Goal: Task Accomplishment & Management: Manage account settings

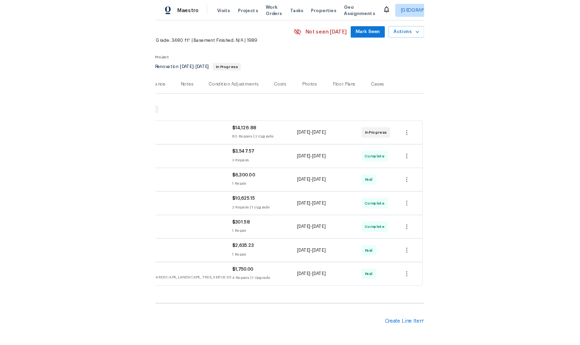
scroll to position [35, 144]
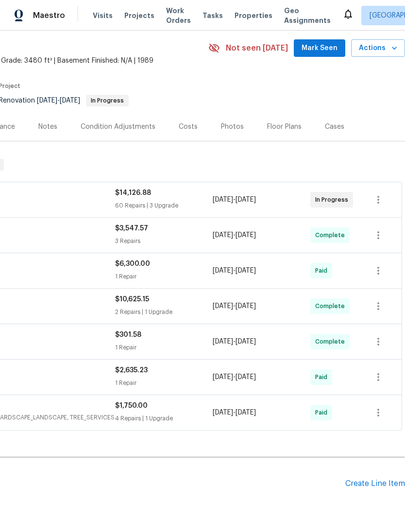
click at [367, 487] on div "Create Line Item" at bounding box center [376, 483] width 60 height 9
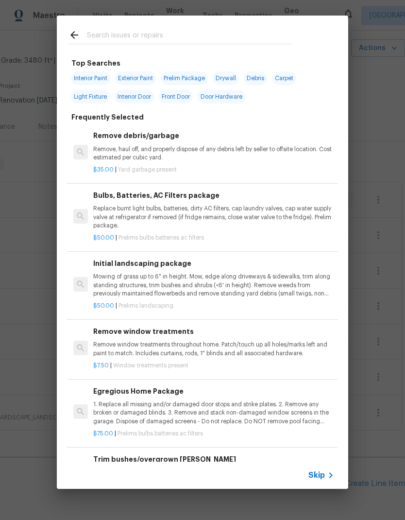
click at [183, 282] on p "Mowing of grass up to 6" in height. Mow, edge along driveways & sidewalks, trim…" at bounding box center [213, 285] width 241 height 25
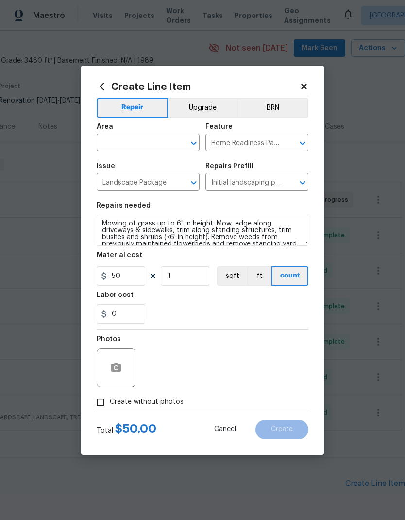
click at [144, 143] on input "text" at bounding box center [135, 143] width 76 height 15
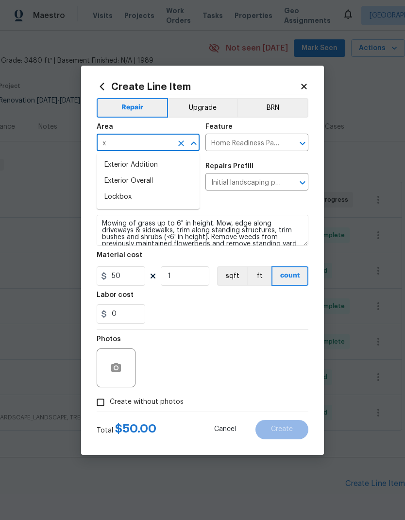
click at [165, 181] on li "Exterior Overall" at bounding box center [148, 181] width 103 height 16
type input "Exterior Overall"
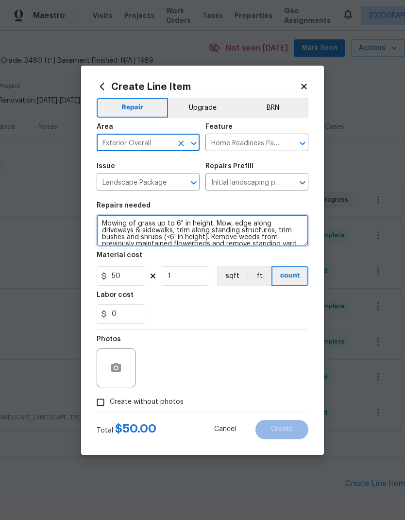
click at [103, 221] on textarea "Mowing of grass up to 6" in height. Mow, edge along driveways & sidewalks, trim…" at bounding box center [203, 230] width 212 height 31
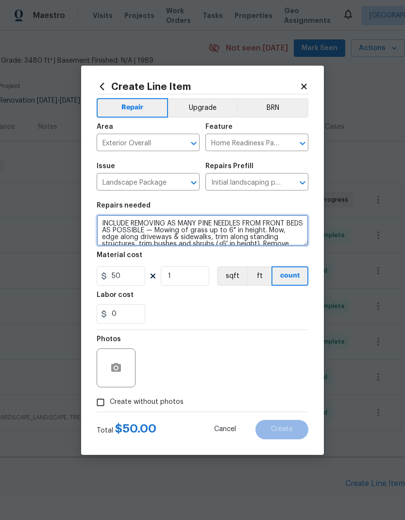
click at [174, 224] on textarea "INCLUDE REMOVING AS MANY PINE NEEDLES FROM FRONT BEDS AS POSSIBLE — Mowing of g…" at bounding box center [203, 230] width 212 height 31
type textarea "INCLUDE REMOVING SMALL DOWNED BRANCHES AND AS MANY PINE NEEDLES FROM FRONT BEDS…"
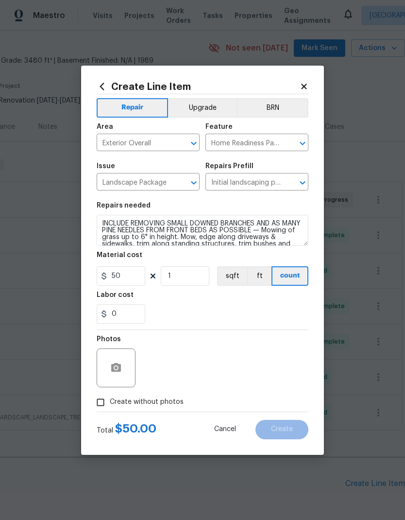
click at [213, 307] on div "0" at bounding box center [203, 313] width 212 height 19
click at [117, 359] on button "button" at bounding box center [116, 367] width 23 height 23
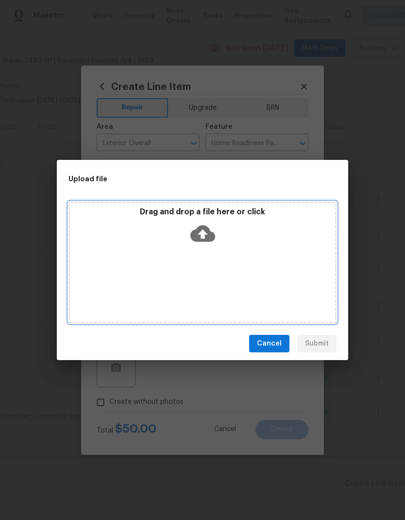
click at [204, 231] on icon at bounding box center [203, 233] width 25 height 25
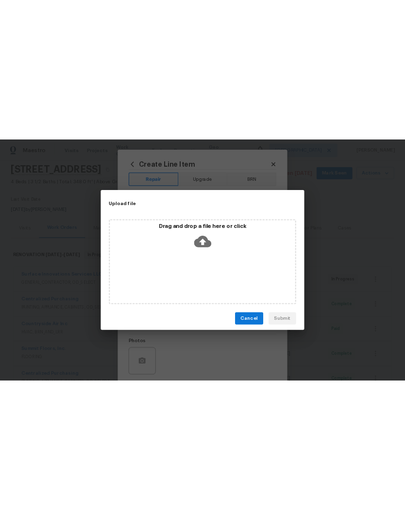
scroll to position [35, 0]
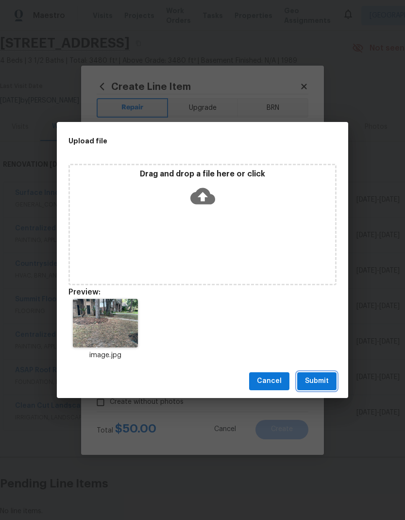
click at [320, 381] on span "Submit" at bounding box center [317, 381] width 24 height 12
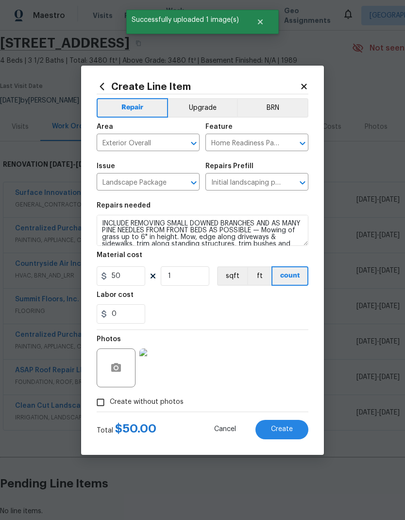
click at [279, 433] on span "Create" at bounding box center [282, 429] width 22 height 7
type input "0"
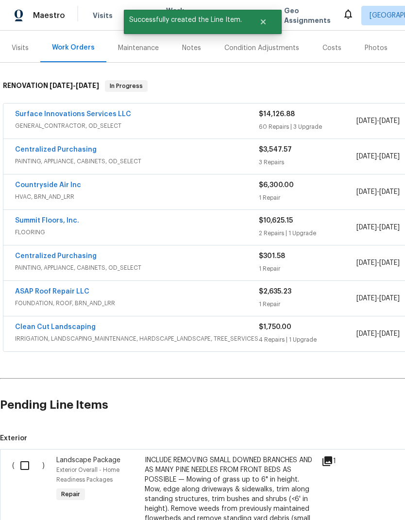
scroll to position [117, 0]
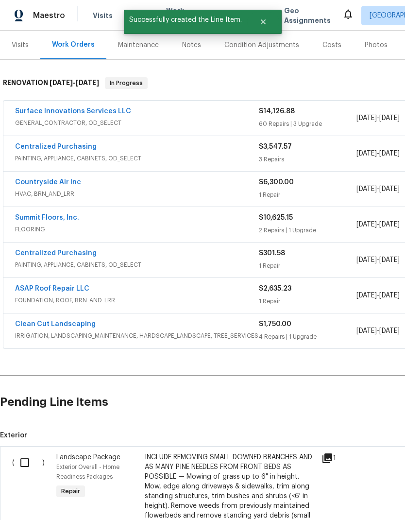
click at [23, 464] on input "checkbox" at bounding box center [29, 463] width 28 height 20
checkbox input "true"
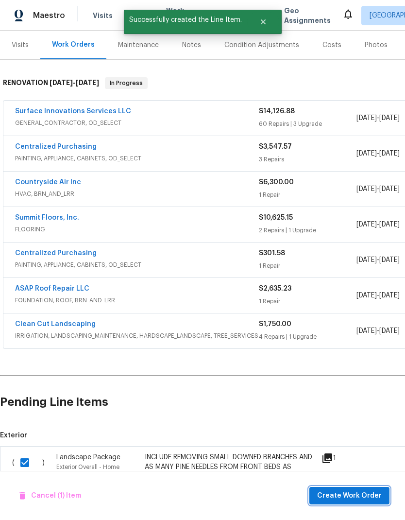
click at [358, 499] on span "Create Work Order" at bounding box center [349, 496] width 65 height 12
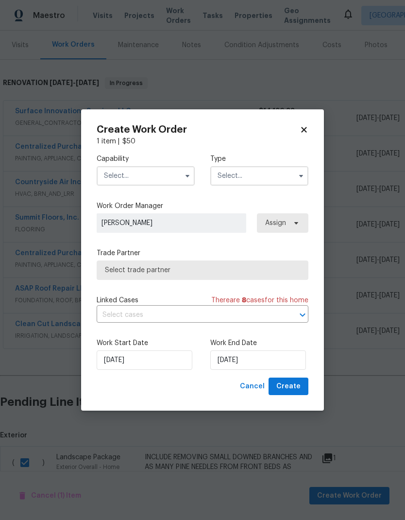
click at [153, 171] on input "text" at bounding box center [146, 175] width 98 height 19
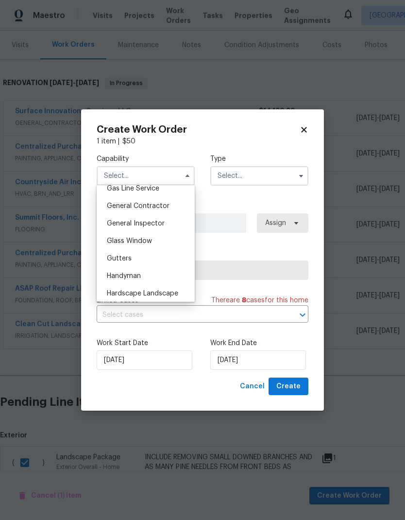
click at [172, 292] on span "Hardscape Landscape" at bounding box center [142, 293] width 71 height 7
type input "Hardscape Landscape"
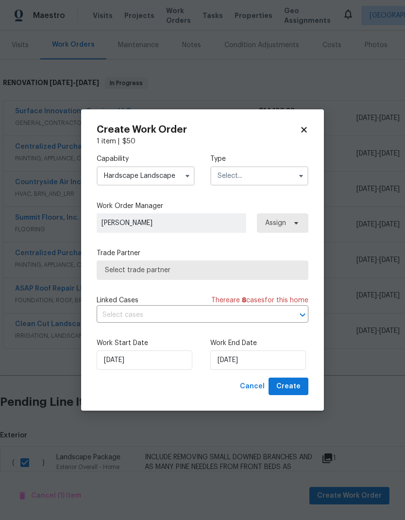
click at [267, 176] on input "text" at bounding box center [260, 175] width 98 height 19
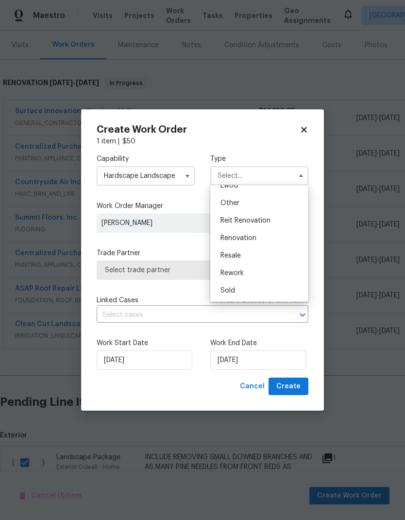
scroll to position [116, 0]
click at [258, 236] on div "Renovation" at bounding box center [259, 238] width 93 height 18
type input "Renovation"
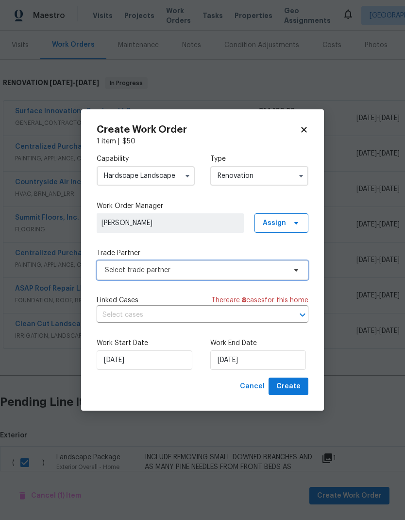
click at [218, 268] on span "Select trade partner" at bounding box center [195, 270] width 181 height 10
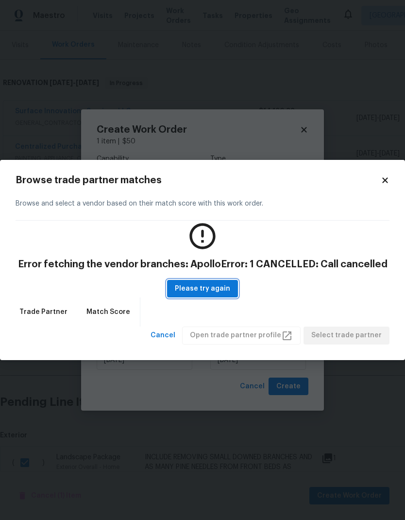
click at [208, 287] on span "Please try again" at bounding box center [202, 289] width 55 height 12
click at [219, 290] on span "Please try again" at bounding box center [202, 289] width 55 height 12
click at [176, 339] on span "Cancel" at bounding box center [163, 336] width 25 height 12
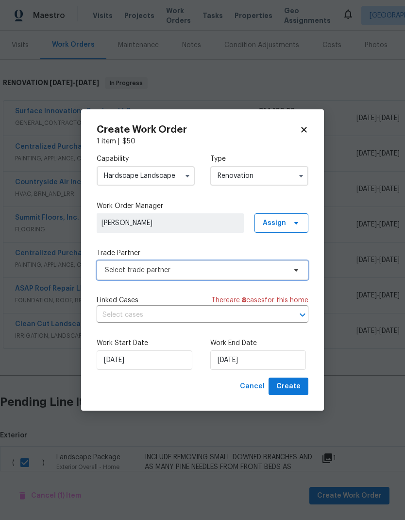
click at [198, 270] on span "Select trade partner" at bounding box center [195, 270] width 181 height 10
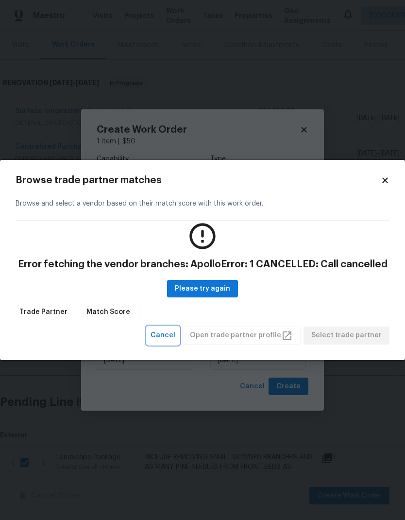
click at [176, 331] on span "Cancel" at bounding box center [163, 336] width 25 height 12
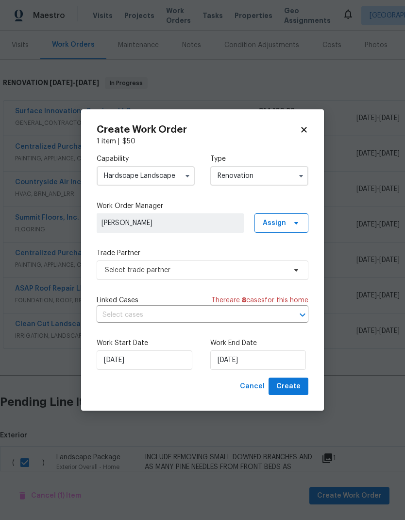
click at [306, 130] on icon at bounding box center [304, 129] width 9 height 9
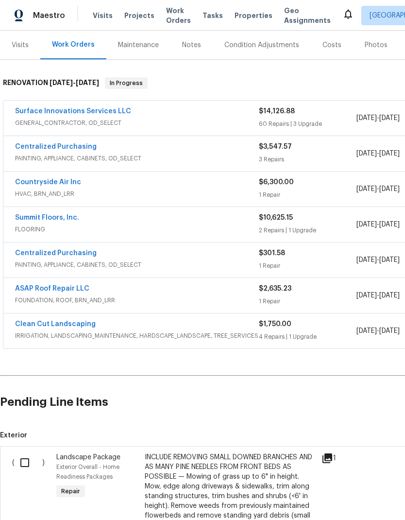
click at [28, 464] on input "checkbox" at bounding box center [29, 463] width 28 height 20
checkbox input "true"
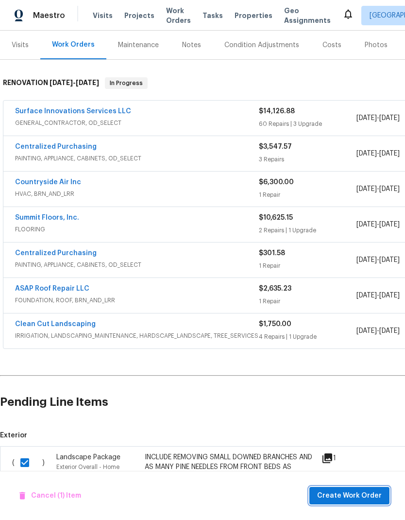
click at [364, 496] on span "Create Work Order" at bounding box center [349, 496] width 65 height 12
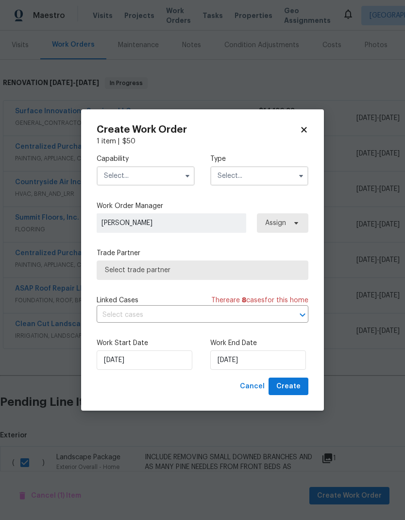
click at [142, 172] on input "text" at bounding box center [146, 175] width 98 height 19
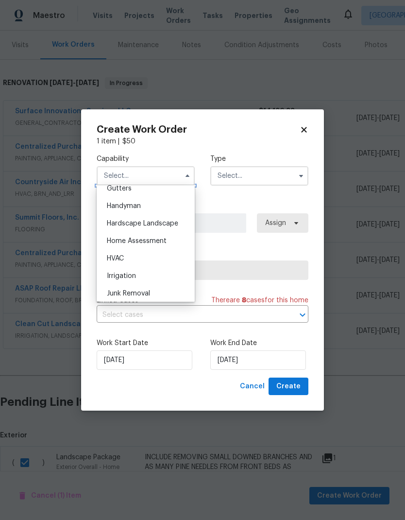
scroll to position [525, 0]
click at [158, 225] on span "Hardscape Landscape" at bounding box center [142, 224] width 71 height 7
type input "Hardscape Landscape"
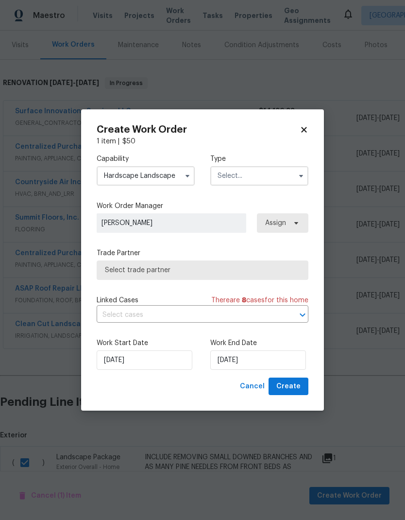
click at [263, 178] on input "text" at bounding box center [260, 175] width 98 height 19
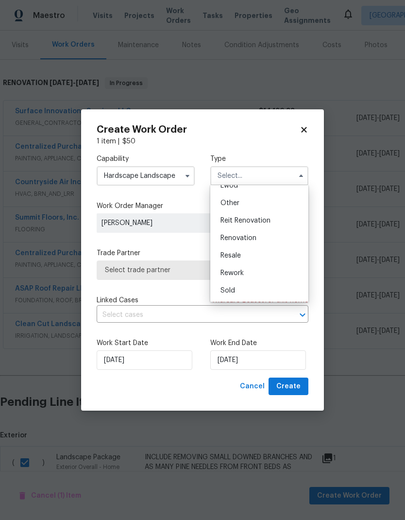
scroll to position [116, 0]
click at [258, 239] on div "Renovation" at bounding box center [259, 238] width 93 height 18
type input "Renovation"
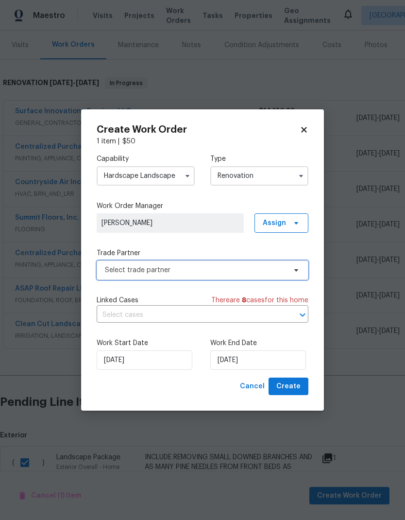
click at [193, 270] on span "Select trade partner" at bounding box center [195, 270] width 181 height 10
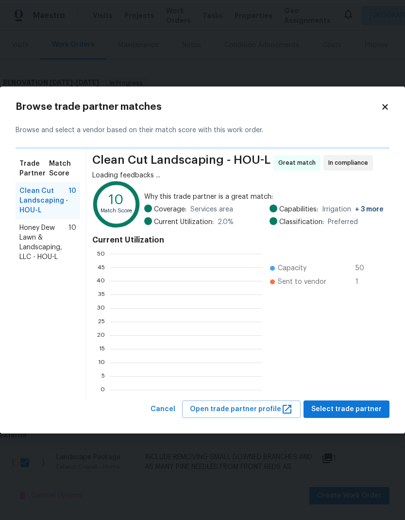
scroll to position [136, 153]
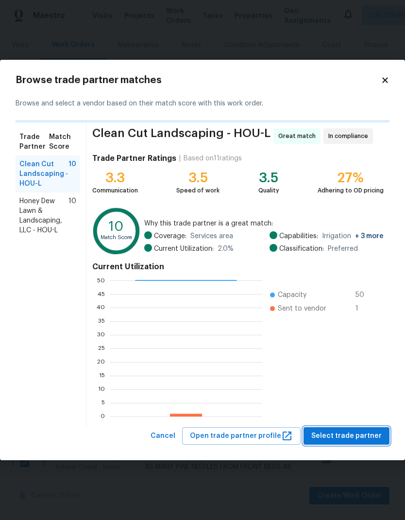
click at [355, 435] on span "Select trade partner" at bounding box center [347, 436] width 70 height 12
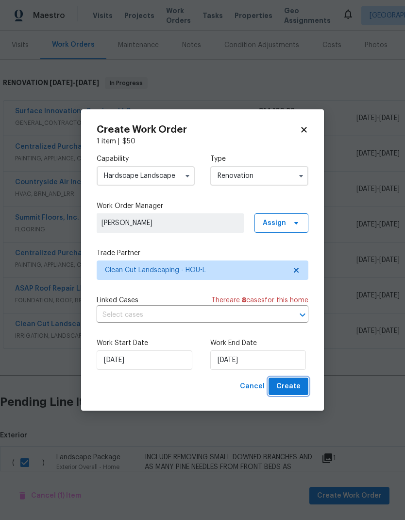
click at [298, 387] on span "Create" at bounding box center [289, 387] width 24 height 12
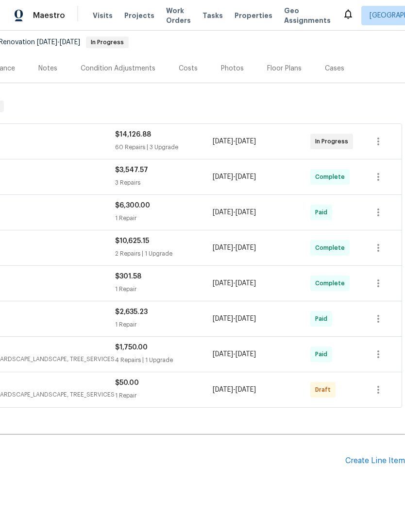
scroll to position [93, 144]
click at [376, 386] on icon "button" at bounding box center [379, 390] width 12 height 12
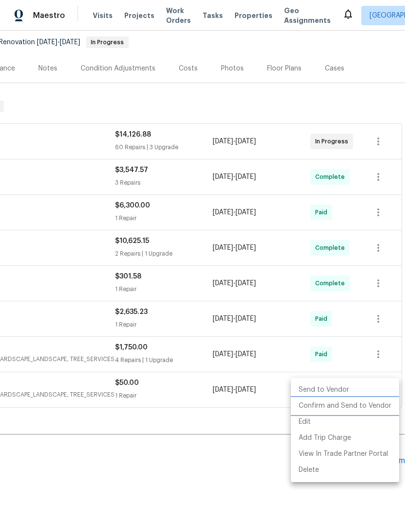
click at [362, 406] on li "Confirm and Send to Vendor" at bounding box center [345, 406] width 108 height 16
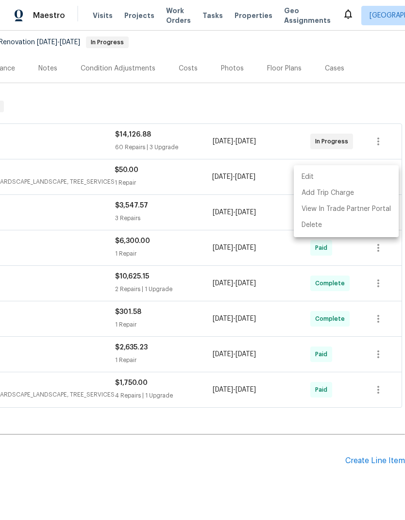
click at [93, 206] on div at bounding box center [202, 260] width 405 height 520
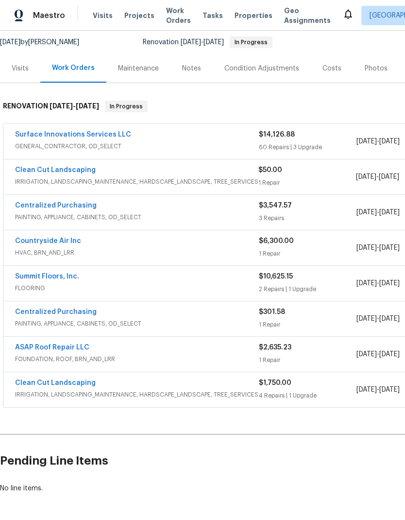
scroll to position [93, 0]
click at [68, 170] on link "Clean Cut Landscaping" at bounding box center [55, 170] width 81 height 7
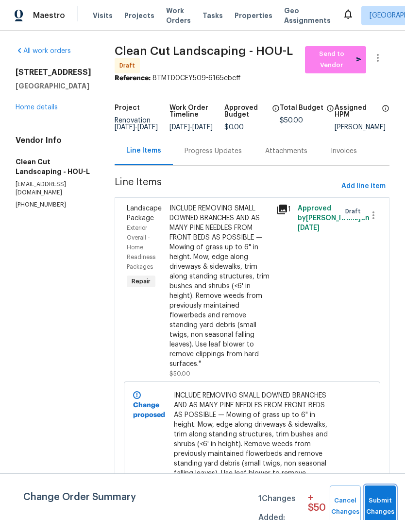
click at [383, 507] on span "Submit Changes" at bounding box center [380, 506] width 21 height 22
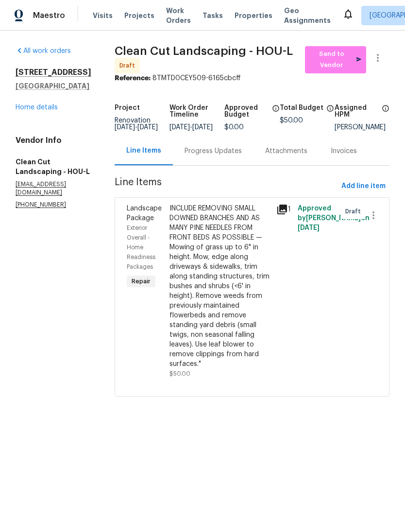
click at [45, 104] on link "Home details" at bounding box center [37, 107] width 42 height 7
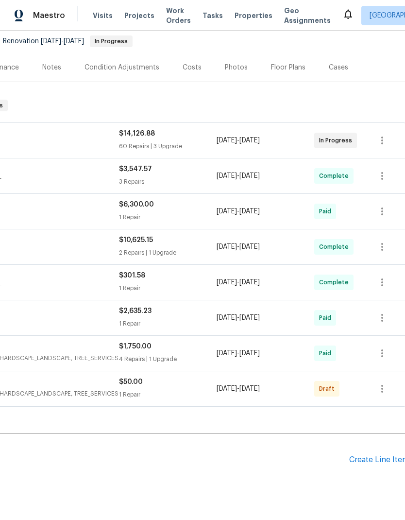
scroll to position [93, 140]
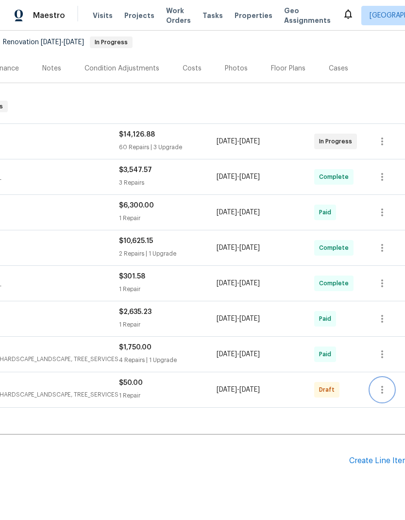
click at [386, 389] on icon "button" at bounding box center [383, 390] width 12 height 12
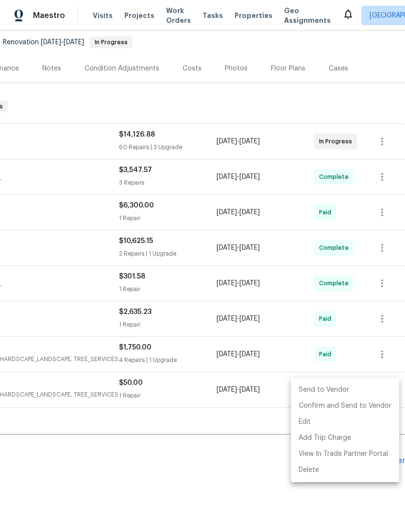
click at [356, 391] on li "Send to Vendor" at bounding box center [345, 390] width 108 height 16
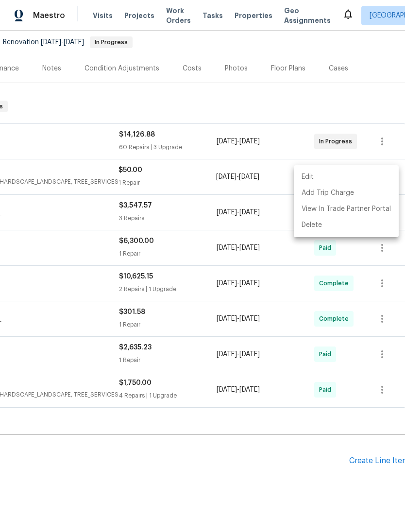
click at [254, 426] on div at bounding box center [202, 260] width 405 height 520
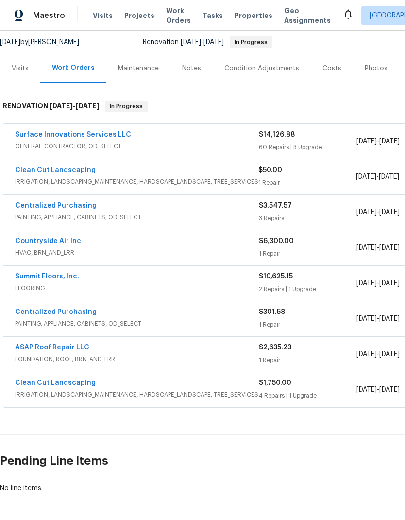
scroll to position [93, 0]
click at [62, 171] on link "Clean Cut Landscaping" at bounding box center [55, 170] width 81 height 7
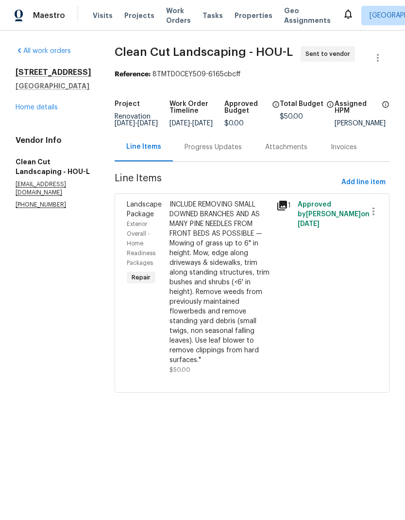
click at [46, 105] on link "Home details" at bounding box center [37, 107] width 42 height 7
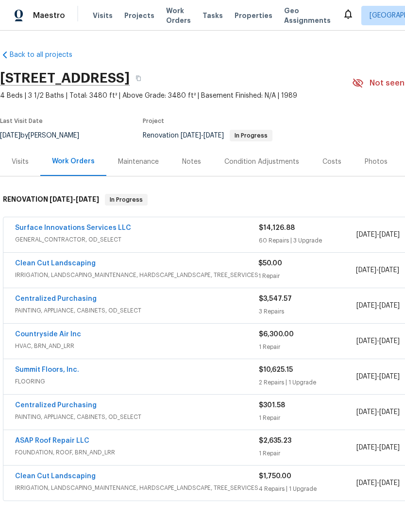
click at [194, 167] on div "Notes" at bounding box center [192, 161] width 42 height 29
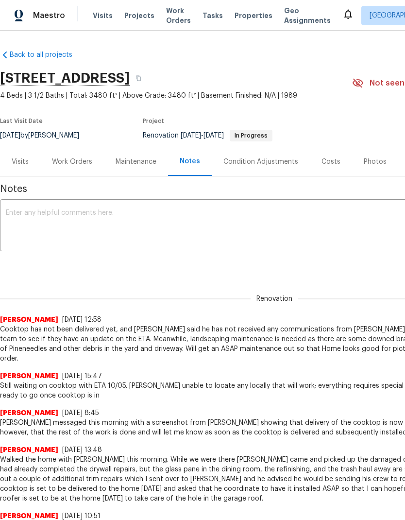
click at [141, 220] on textarea at bounding box center [275, 227] width 538 height 34
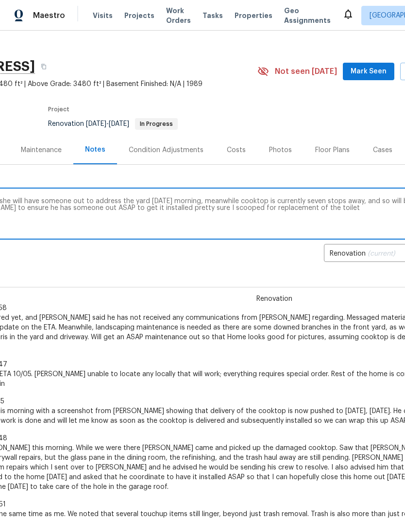
scroll to position [12, 94]
click at [135, 211] on textarea "Gloria confirmed she will have someone out to address the yard tomorrow morning…" at bounding box center [181, 215] width 538 height 34
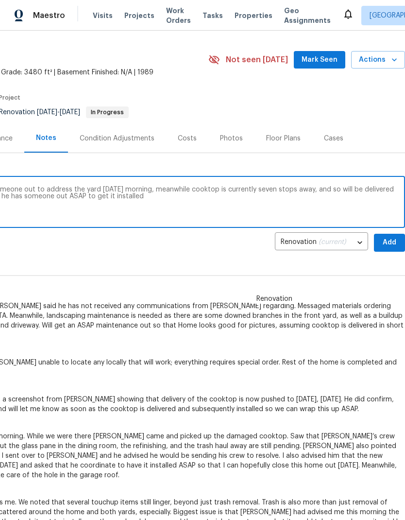
scroll to position [23, 144]
type textarea "Gloria confirmed she will have someone out to address the yard tomorrow morning…"
click at [387, 243] on span "Add" at bounding box center [390, 243] width 16 height 12
